Goal: Task Accomplishment & Management: Use online tool/utility

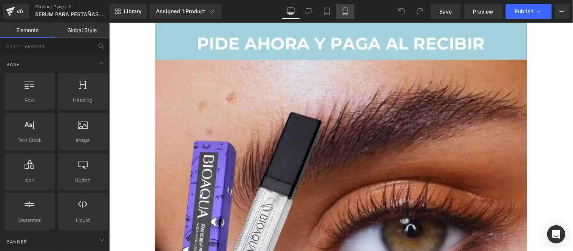
click at [342, 14] on icon at bounding box center [346, 12] width 8 height 8
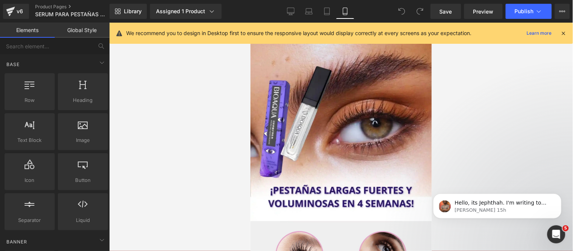
click at [566, 36] on icon at bounding box center [564, 33] width 7 height 7
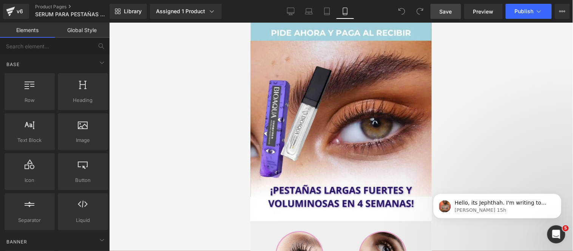
click at [455, 14] on link "Save" at bounding box center [446, 11] width 31 height 15
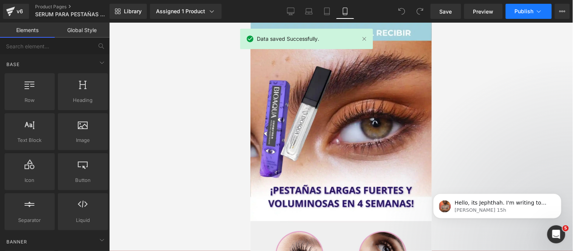
click at [523, 12] on span "Publish" at bounding box center [524, 11] width 19 height 6
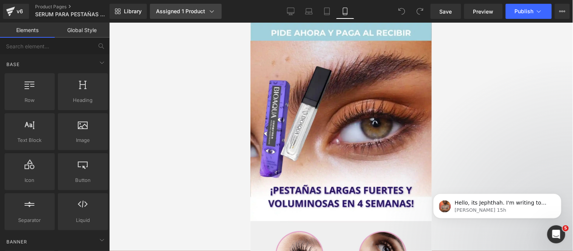
click at [173, 10] on div "Assigned 1 Product" at bounding box center [186, 12] width 60 height 8
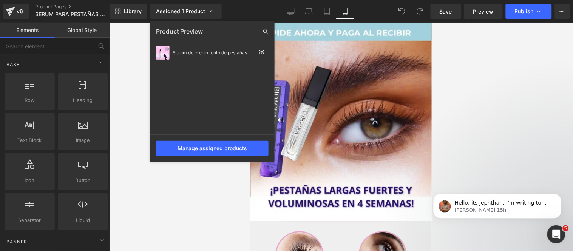
drag, startPoint x: 467, startPoint y: 64, endPoint x: 504, endPoint y: 37, distance: 45.6
click at [468, 65] on div at bounding box center [341, 137] width 464 height 229
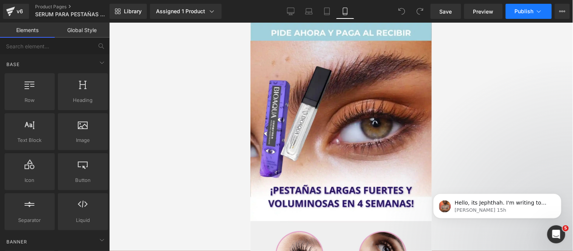
click at [516, 17] on button "Publish" at bounding box center [529, 11] width 46 height 15
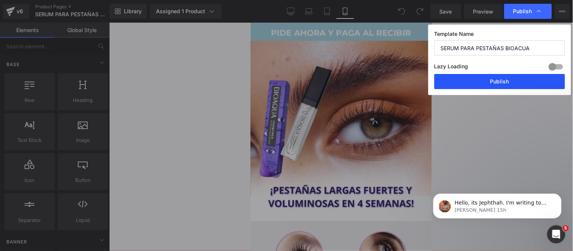
click at [501, 82] on button "Publish" at bounding box center [499, 81] width 131 height 15
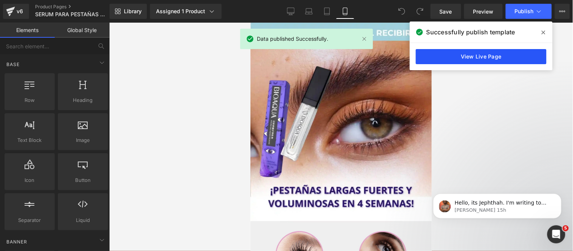
click at [432, 52] on link "View Live Page" at bounding box center [481, 56] width 131 height 15
